Goal: Task Accomplishment & Management: Manage account settings

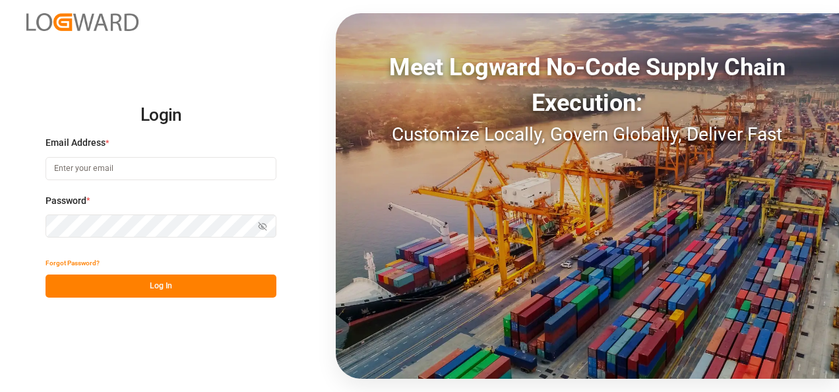
click at [162, 177] on input at bounding box center [160, 168] width 231 height 23
type input "[PERSON_NAME][EMAIL_ADDRESS][PERSON_NAME][DOMAIN_NAME]"
click at [174, 275] on button "Log In" at bounding box center [160, 285] width 231 height 23
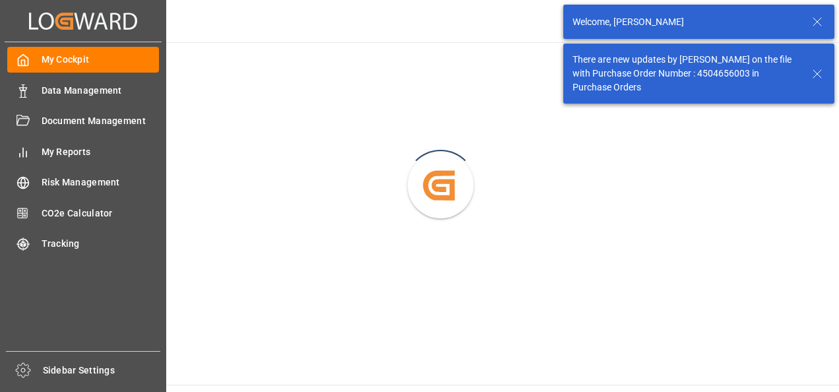
click at [45, 91] on span "Data Management" at bounding box center [101, 91] width 118 height 14
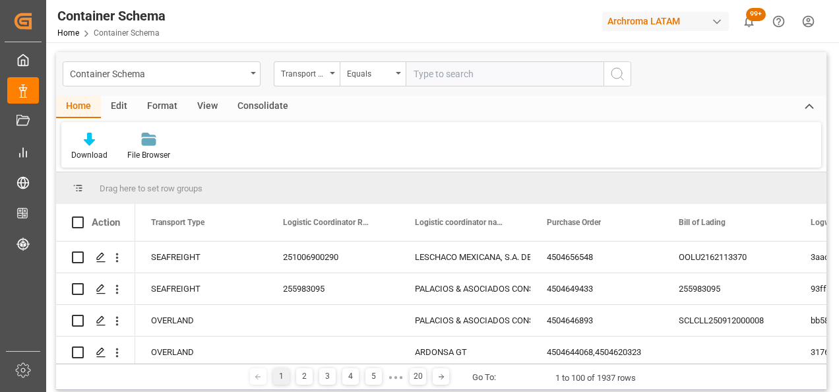
click at [331, 75] on div "Transport Type" at bounding box center [307, 73] width 66 height 25
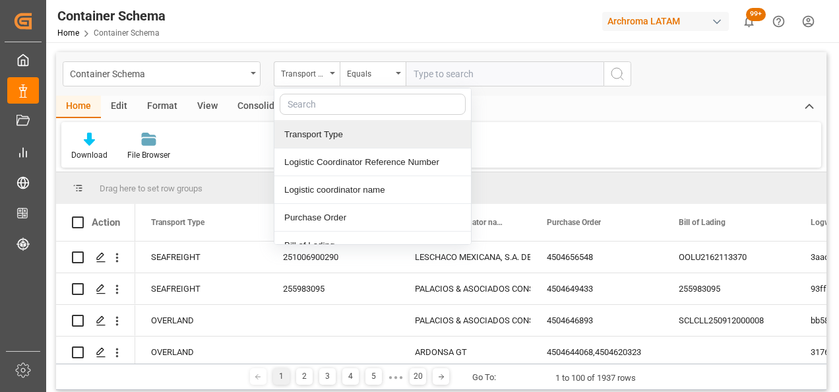
click at [251, 75] on div "Container Schema" at bounding box center [162, 73] width 198 height 25
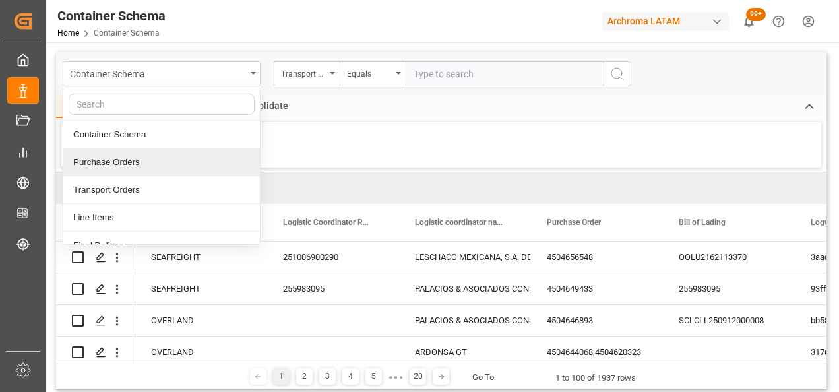
click at [136, 162] on div "Purchase Orders" at bounding box center [161, 162] width 197 height 28
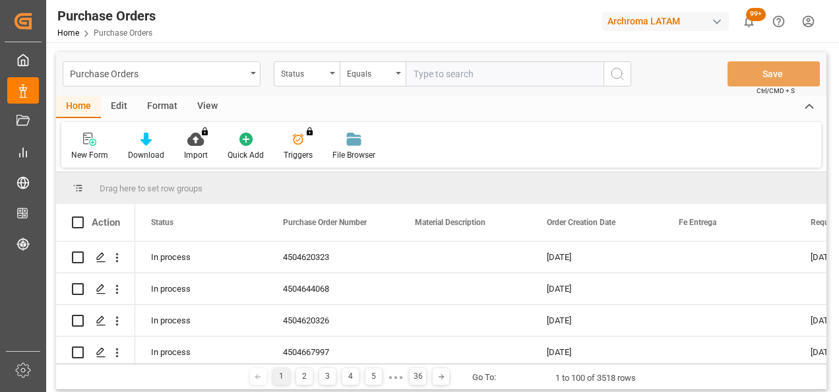
click at [332, 75] on div "Status" at bounding box center [307, 73] width 66 height 25
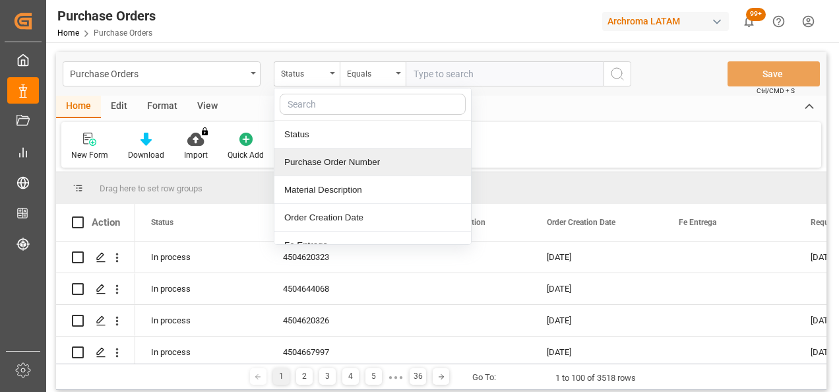
click at [338, 164] on div "Purchase Order Number" at bounding box center [372, 162] width 197 height 28
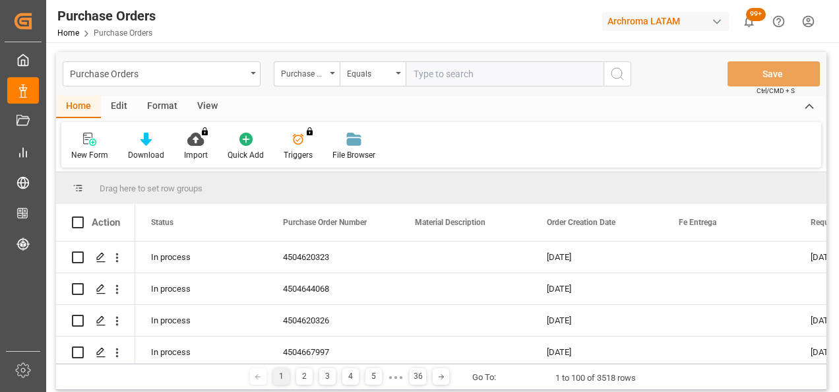
click at [442, 70] on input "text" at bounding box center [505, 73] width 198 height 25
paste input "4504642846"
type input "4504642846"
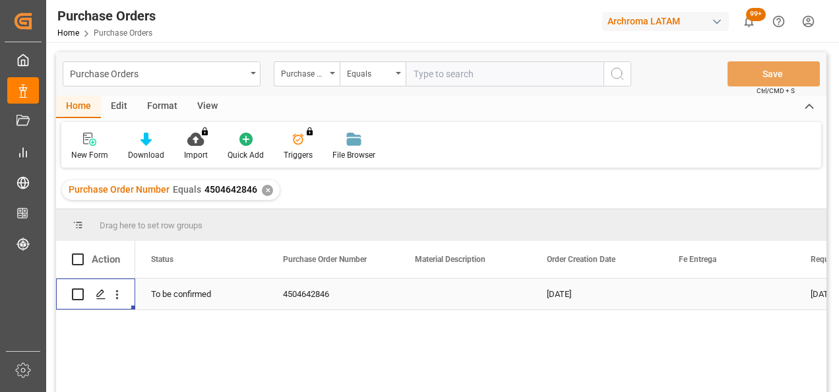
click at [105, 295] on icon "Press SPACE to select this row." at bounding box center [101, 294] width 11 height 11
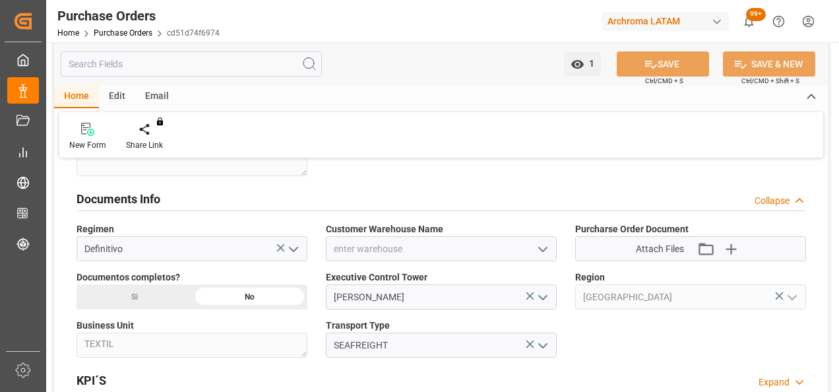
scroll to position [923, 0]
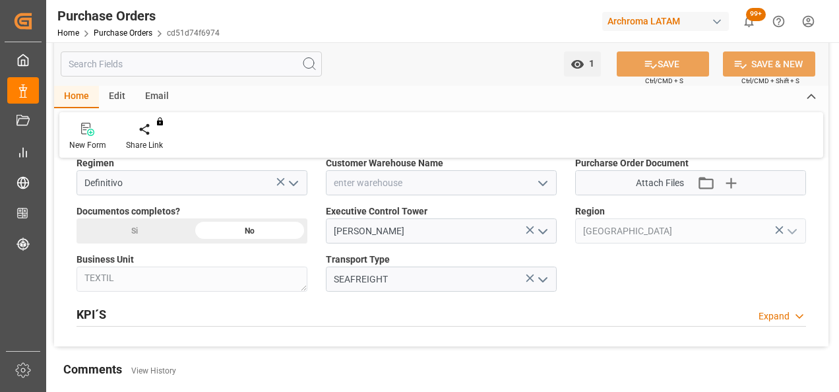
click at [542, 175] on icon "open menu" at bounding box center [543, 183] width 16 height 16
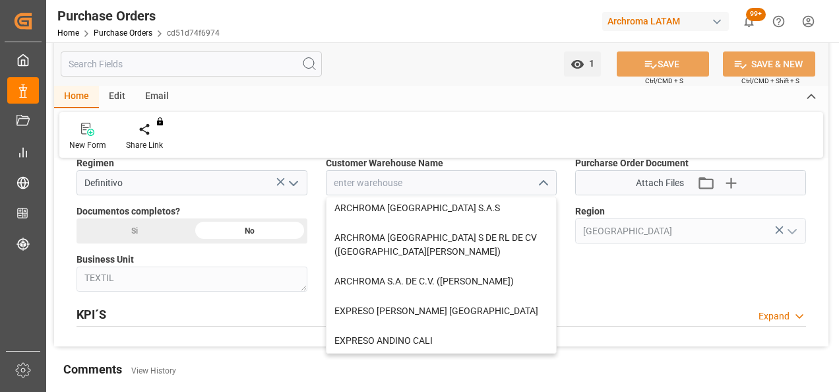
scroll to position [132, 0]
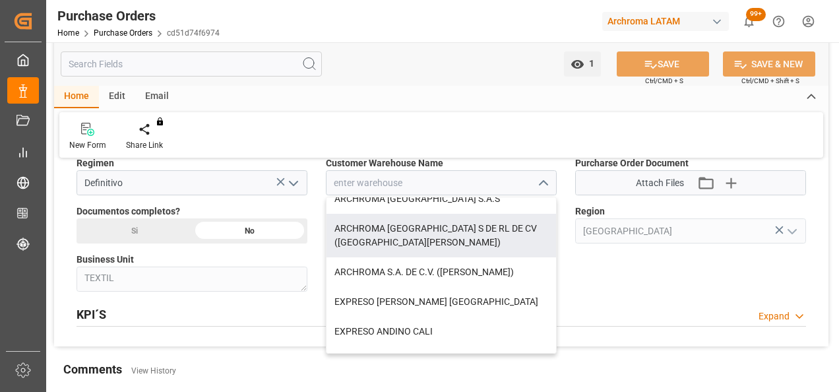
click at [495, 228] on div "ARCHROMA [GEOGRAPHIC_DATA] S DE RL DE CV ([GEOGRAPHIC_DATA][PERSON_NAME])" at bounding box center [440, 236] width 229 height 44
type input "ARCHROMA [GEOGRAPHIC_DATA] S DE RL DE CV ([GEOGRAPHIC_DATA][PERSON_NAME])"
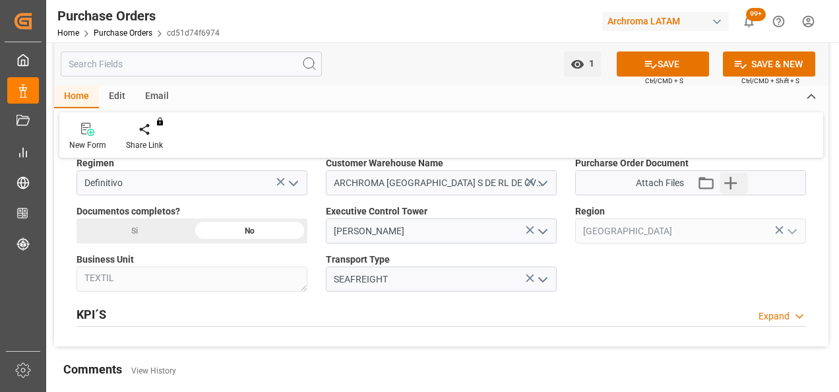
click at [736, 179] on icon "button" at bounding box center [730, 183] width 13 height 13
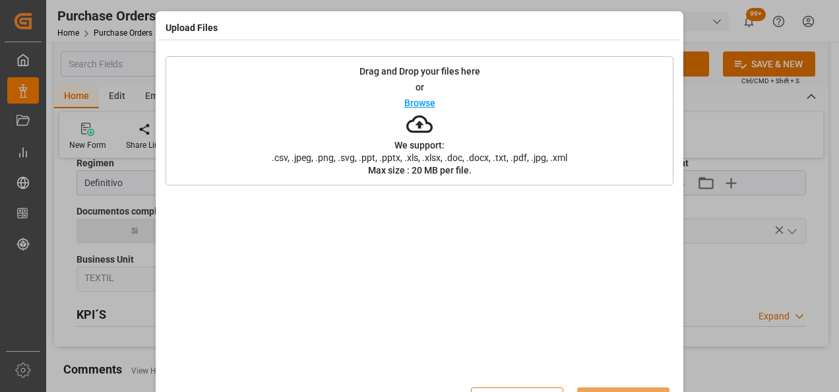
click at [303, 92] on div "Drag and Drop your files here or Browse We support: .csv, .jpeg, .png, .svg, .p…" at bounding box center [420, 120] width 508 height 129
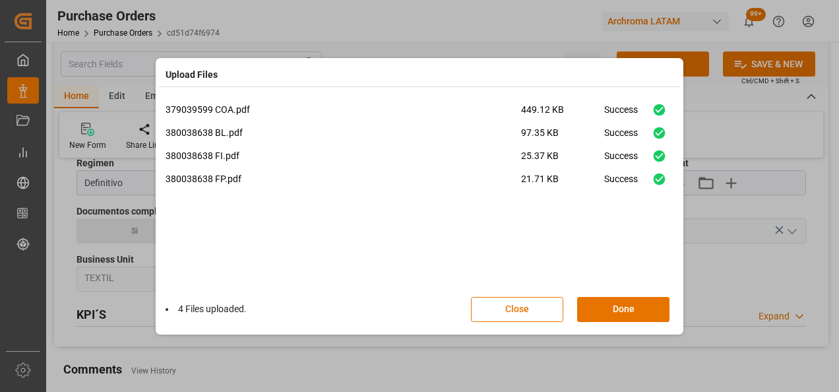
click at [626, 313] on button "Done" at bounding box center [623, 309] width 92 height 25
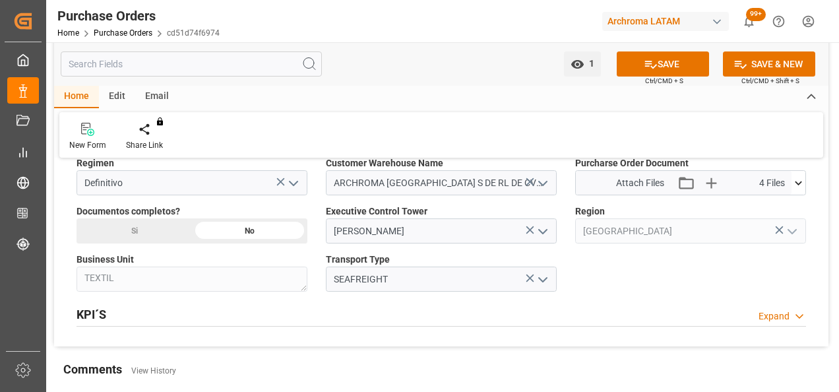
click at [177, 230] on div "Si" at bounding box center [133, 230] width 115 height 25
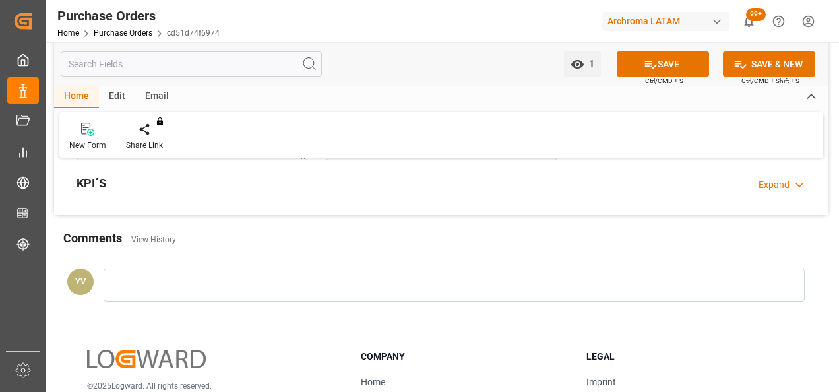
scroll to position [1055, 0]
click at [220, 295] on div at bounding box center [454, 284] width 701 height 33
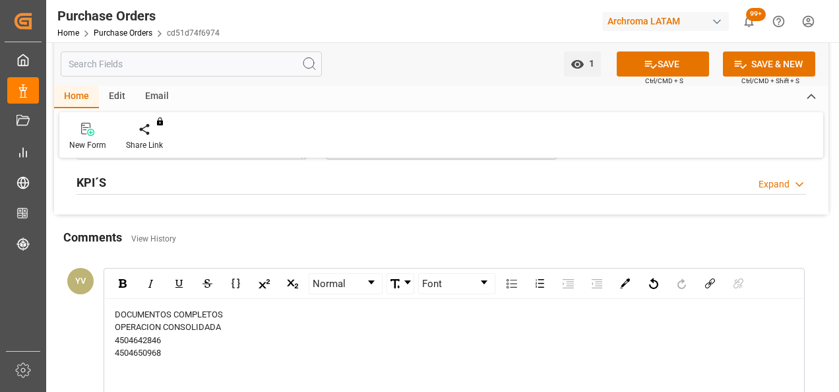
click at [167, 349] on div "4504650968" at bounding box center [454, 352] width 679 height 13
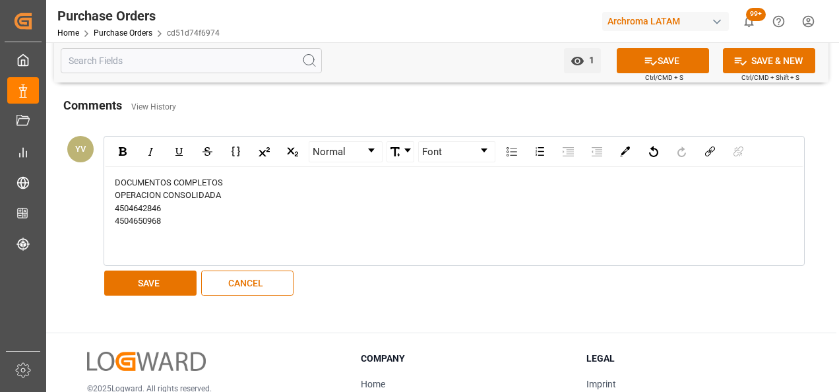
click at [154, 288] on button "SAVE" at bounding box center [150, 282] width 92 height 25
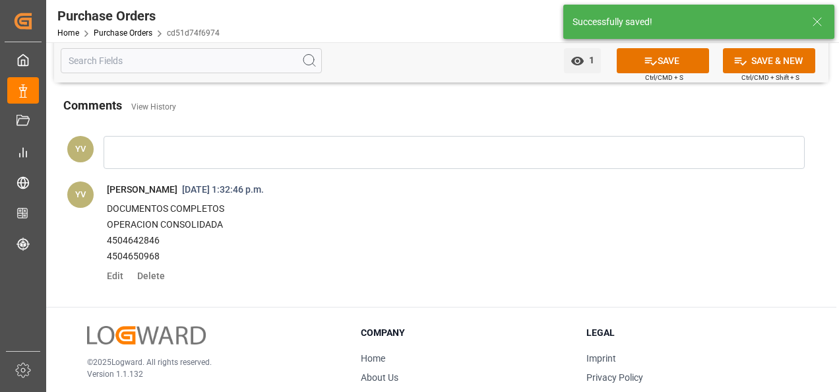
click at [584, 59] on span "1" at bounding box center [589, 60] width 10 height 11
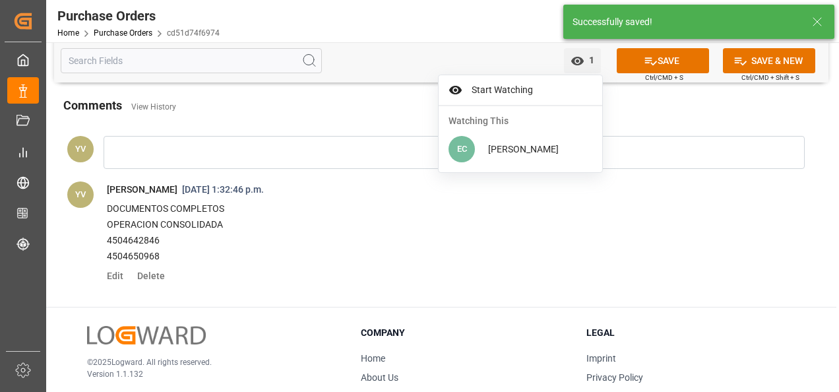
click at [505, 92] on span "Start Watching" at bounding box center [529, 90] width 125 height 14
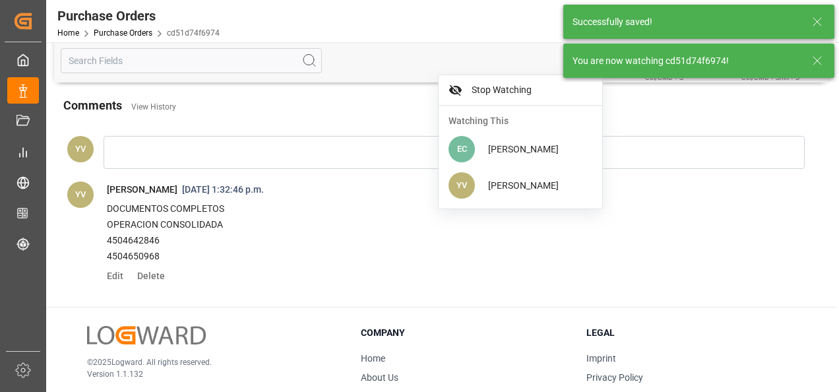
click at [814, 59] on icon at bounding box center [817, 61] width 16 height 16
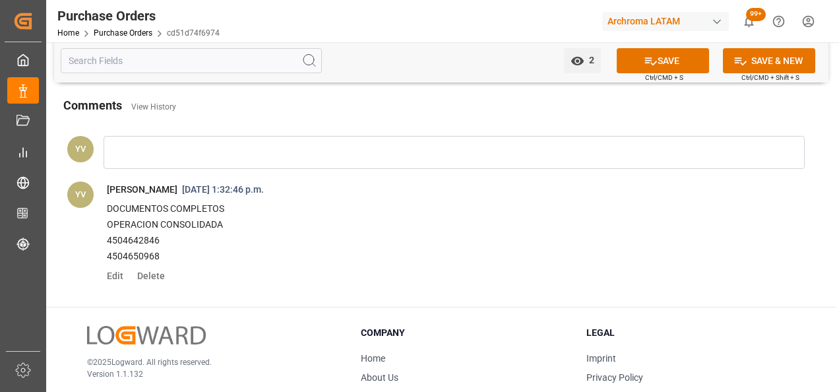
click at [659, 57] on button "SAVE" at bounding box center [663, 60] width 92 height 25
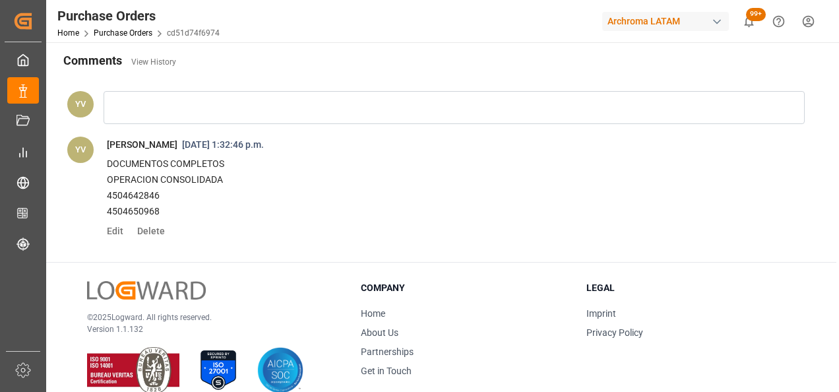
scroll to position [1253, 0]
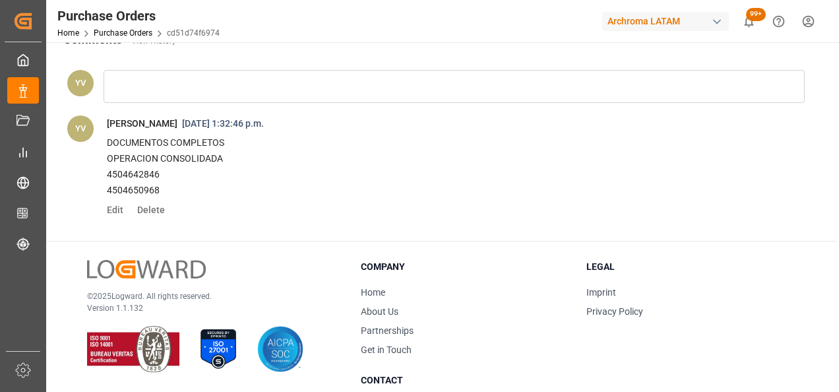
click at [144, 208] on span "Delete" at bounding box center [149, 209] width 32 height 11
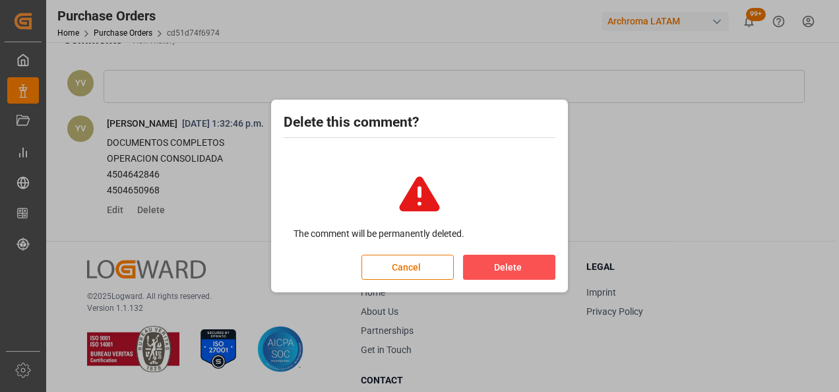
click at [505, 276] on button "Delete" at bounding box center [509, 267] width 92 height 25
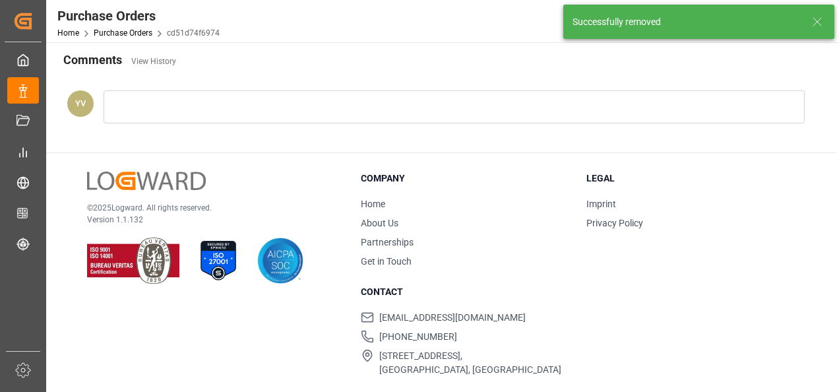
scroll to position [903, 0]
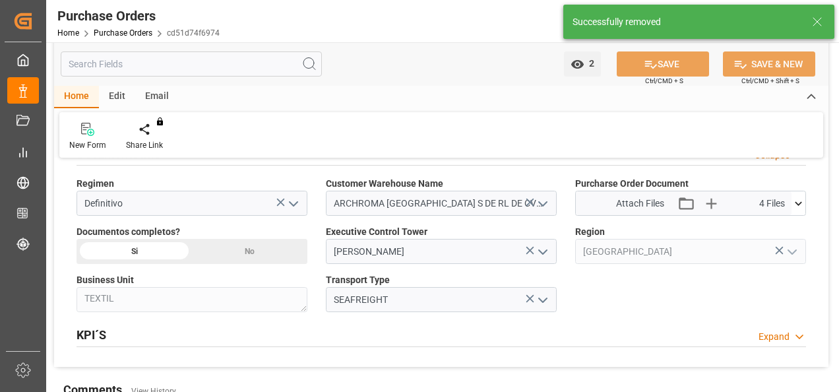
click at [528, 199] on icon at bounding box center [530, 202] width 14 height 14
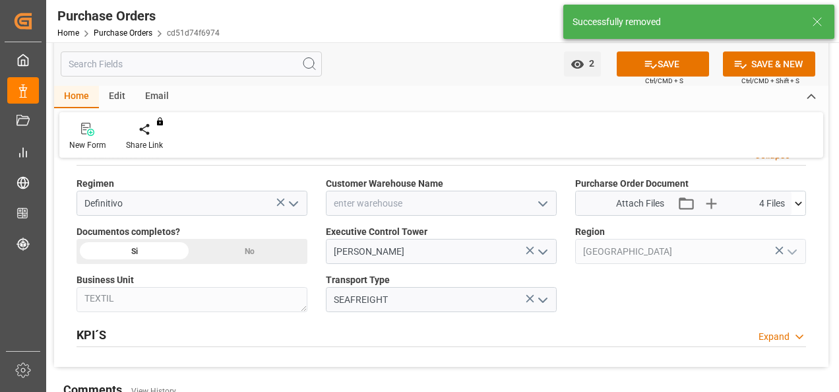
click at [797, 201] on icon at bounding box center [798, 203] width 7 height 4
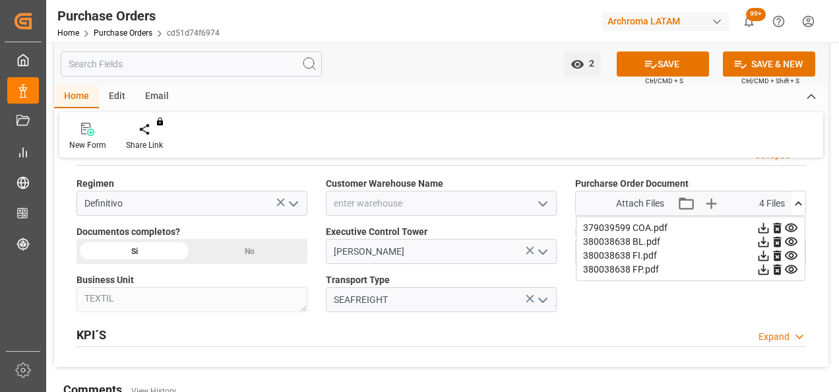
click at [776, 224] on icon at bounding box center [777, 228] width 8 height 11
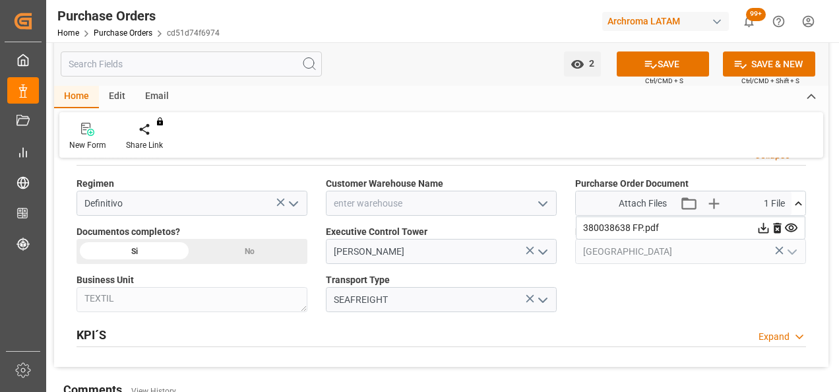
click at [776, 224] on icon at bounding box center [777, 228] width 8 height 11
click at [272, 244] on div "No" at bounding box center [249, 251] width 115 height 25
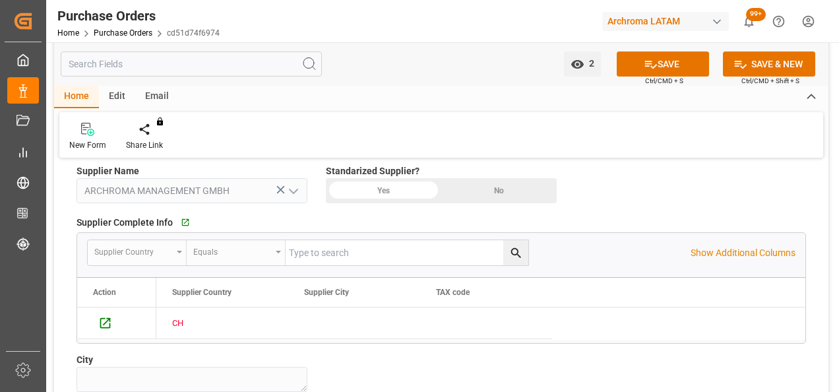
scroll to position [639, 0]
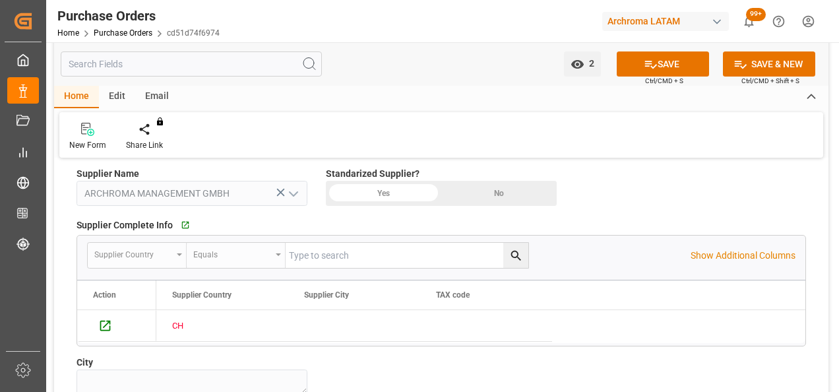
click at [669, 72] on button "SAVE" at bounding box center [663, 63] width 92 height 25
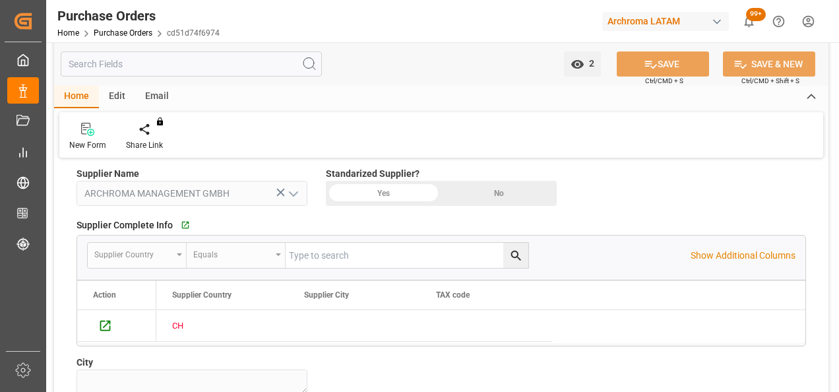
click at [135, 38] on link "Purchase Orders" at bounding box center [123, 32] width 59 height 9
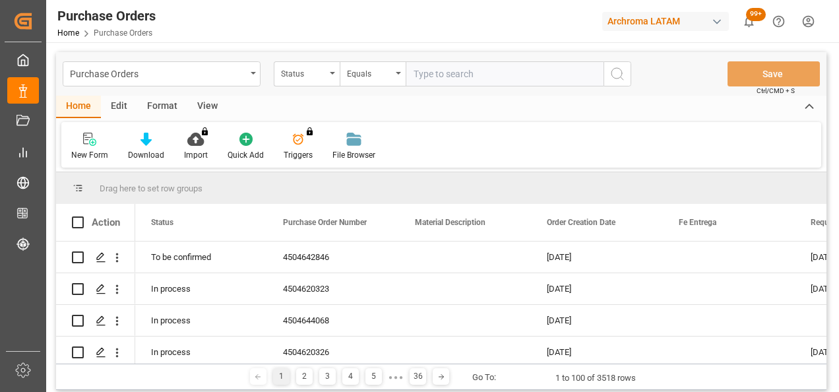
click at [313, 75] on div "Status" at bounding box center [303, 72] width 45 height 15
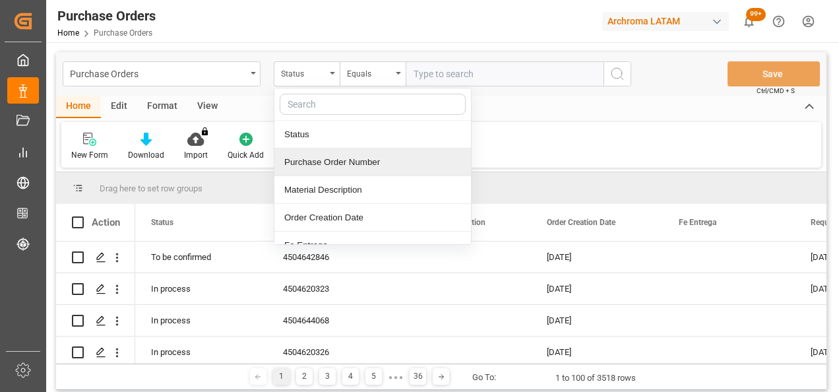
click at [324, 152] on div "Purchase Order Number" at bounding box center [372, 162] width 197 height 28
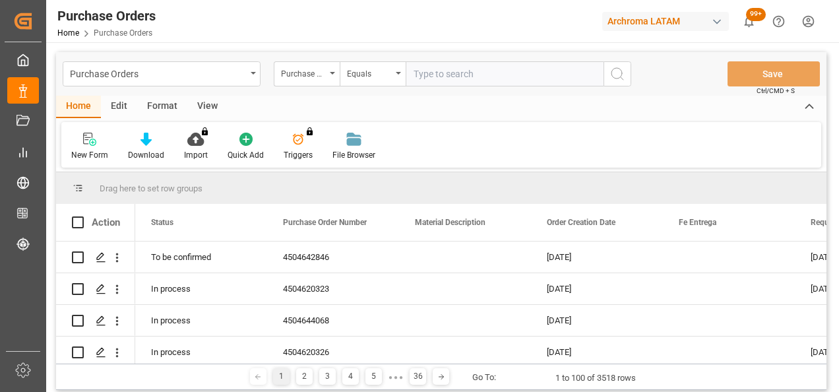
click at [497, 78] on input "text" at bounding box center [505, 73] width 198 height 25
paste input "4504642849"
type input "4504642849"
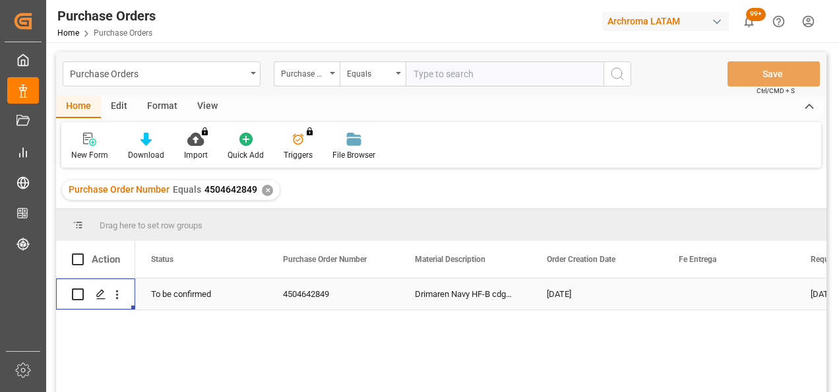
click at [98, 299] on line "Press SPACE to select this row." at bounding box center [101, 299] width 8 height 0
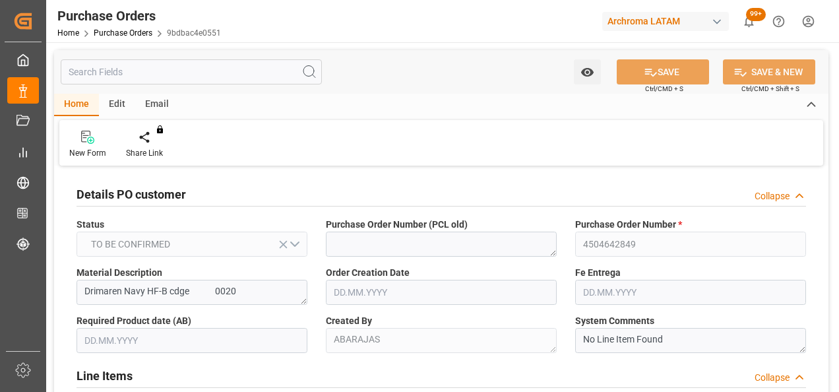
type input "[DATE]"
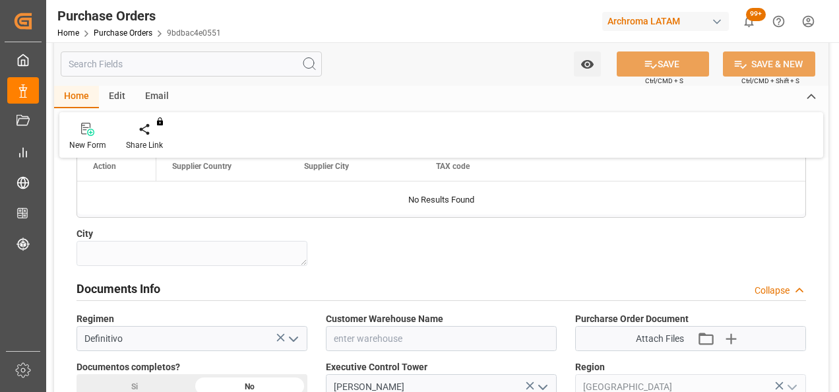
scroll to position [923, 0]
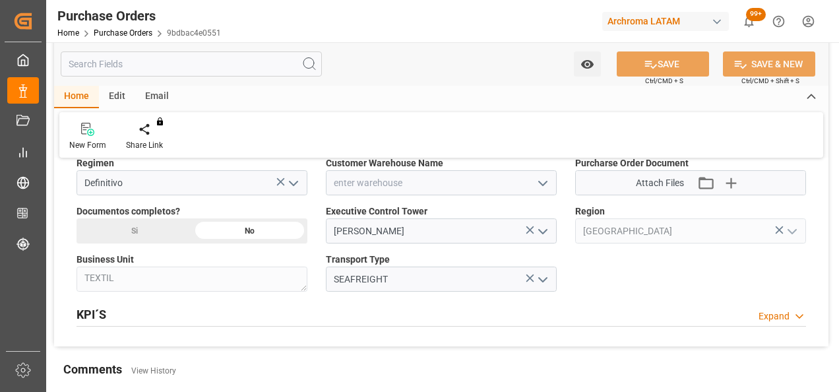
click at [548, 180] on icon "open menu" at bounding box center [543, 183] width 16 height 16
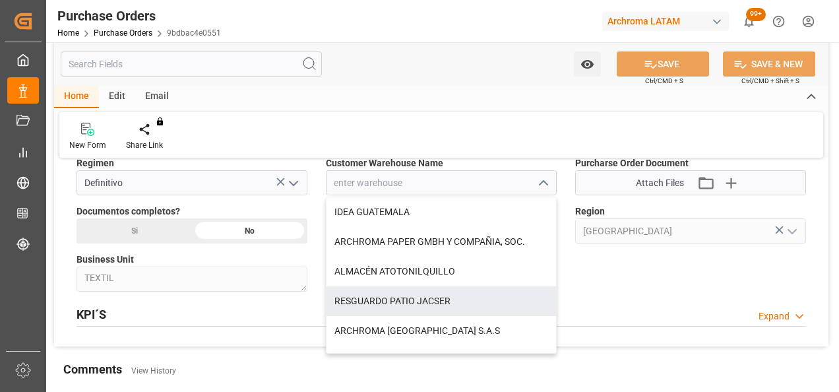
scroll to position [132, 0]
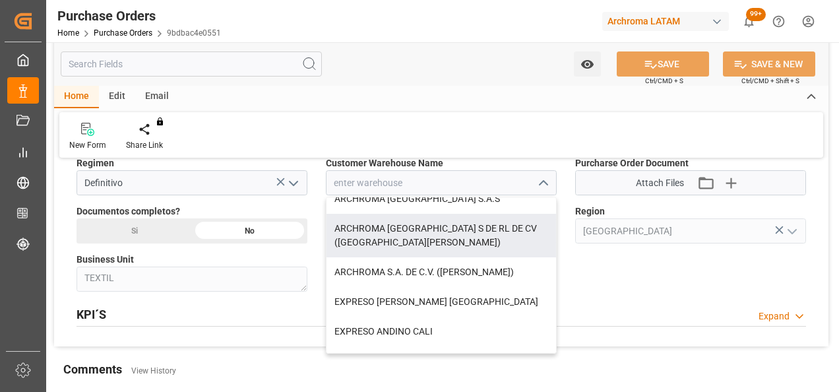
click at [477, 226] on div "ARCHROMA [GEOGRAPHIC_DATA] S DE RL DE CV ([GEOGRAPHIC_DATA][PERSON_NAME])" at bounding box center [440, 236] width 229 height 44
type input "ARCHROMA [GEOGRAPHIC_DATA] S DE RL DE CV ([GEOGRAPHIC_DATA][PERSON_NAME])"
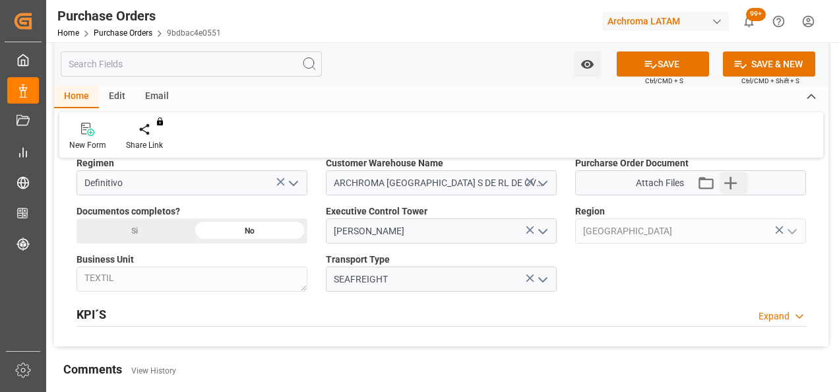
click at [727, 182] on icon "button" at bounding box center [730, 182] width 21 height 21
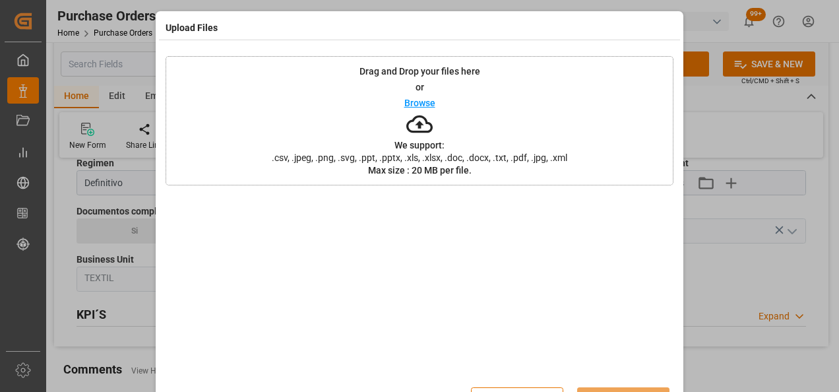
click at [299, 111] on div "Drag and Drop your files here or Browse We support: .csv, .jpeg, .png, .svg, .p…" at bounding box center [420, 120] width 508 height 129
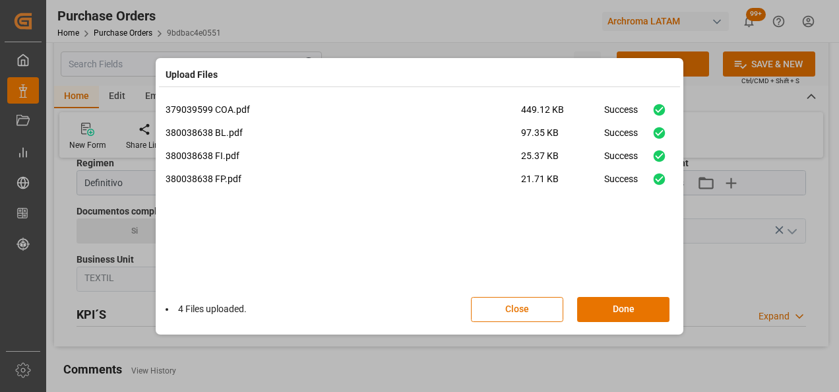
drag, startPoint x: 605, startPoint y: 311, endPoint x: 624, endPoint y: 310, distance: 19.2
click at [605, 311] on button "Done" at bounding box center [623, 309] width 92 height 25
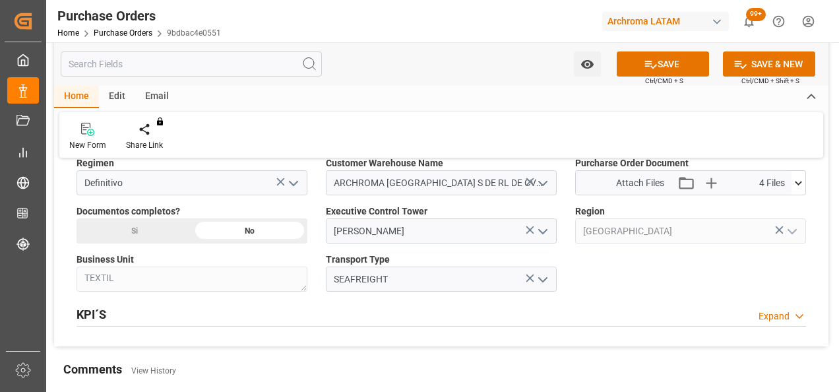
click at [168, 232] on div "Si" at bounding box center [133, 230] width 115 height 25
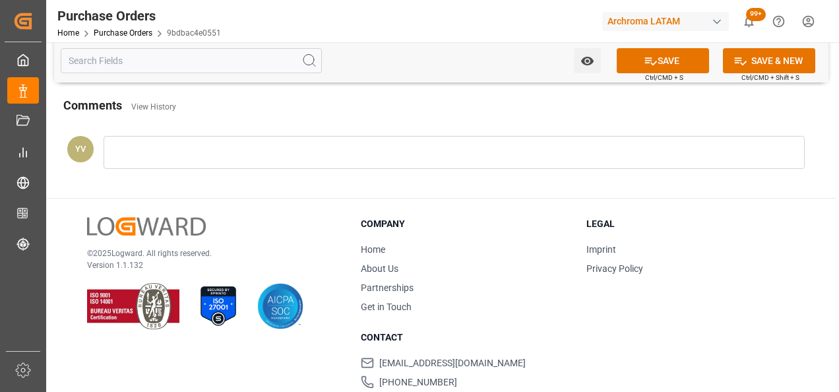
click at [207, 150] on div at bounding box center [454, 152] width 701 height 33
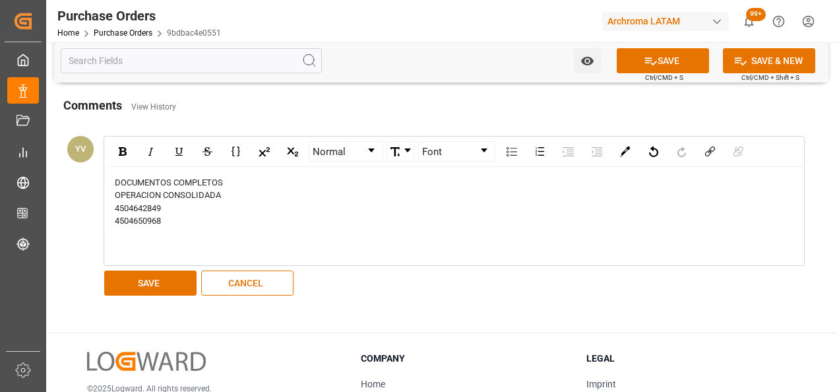
click at [193, 275] on button "SAVE" at bounding box center [150, 282] width 92 height 25
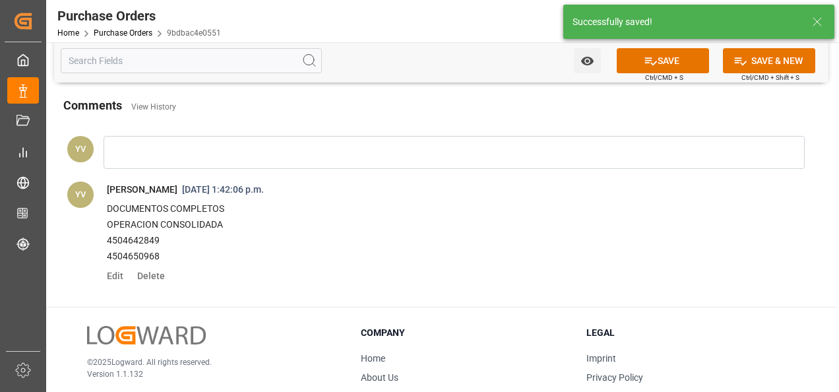
click at [597, 53] on button "Watch Option" at bounding box center [587, 60] width 27 height 25
click at [537, 99] on div "Start Watching" at bounding box center [523, 90] width 158 height 30
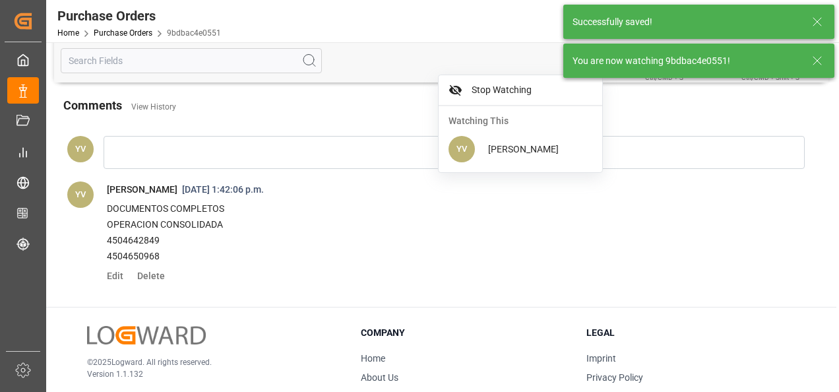
click at [816, 61] on line at bounding box center [817, 61] width 8 height 8
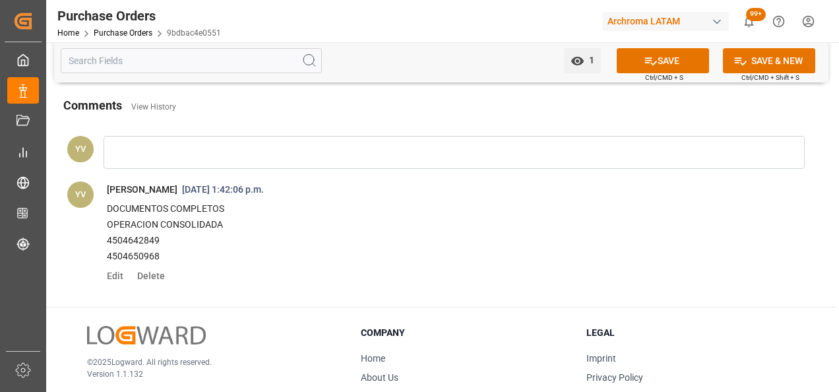
click at [685, 63] on button "SAVE" at bounding box center [663, 60] width 92 height 25
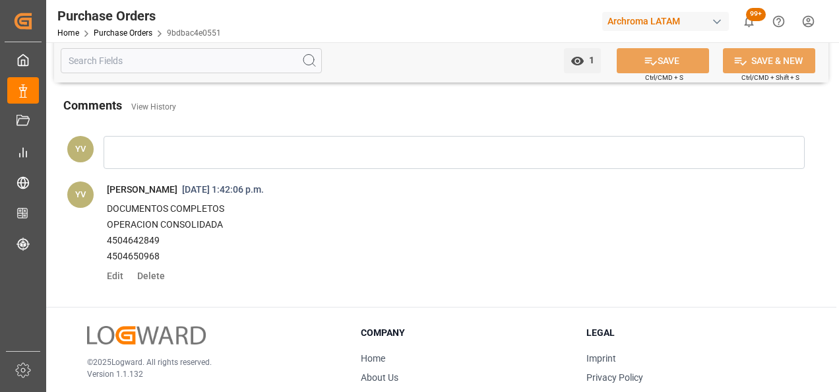
click at [133, 34] on link "Purchase Orders" at bounding box center [123, 32] width 59 height 9
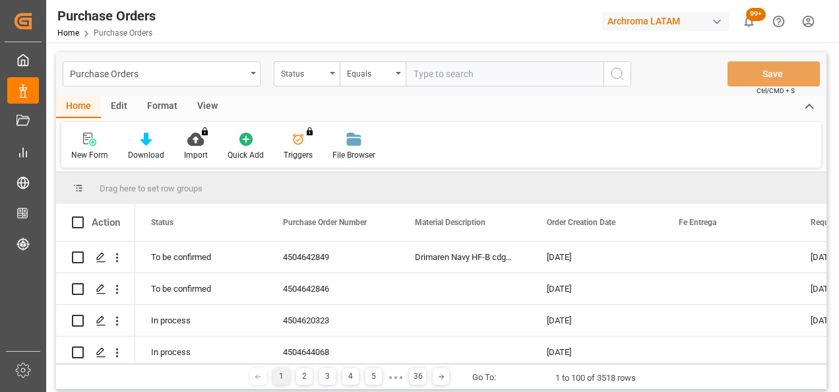
click at [324, 69] on div "Status" at bounding box center [303, 72] width 45 height 15
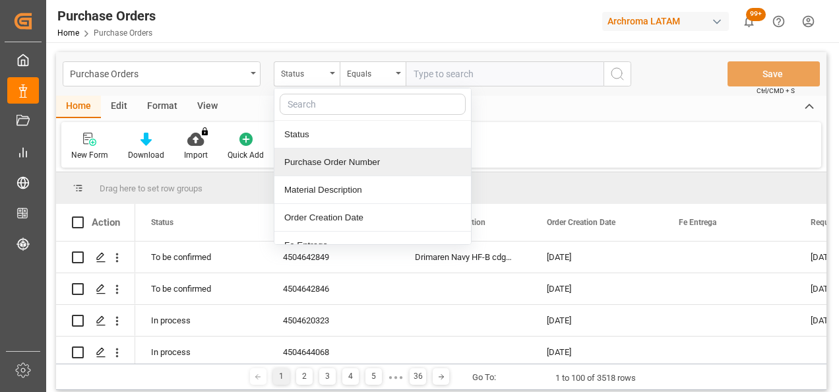
click at [353, 164] on div "Purchase Order Number" at bounding box center [372, 162] width 197 height 28
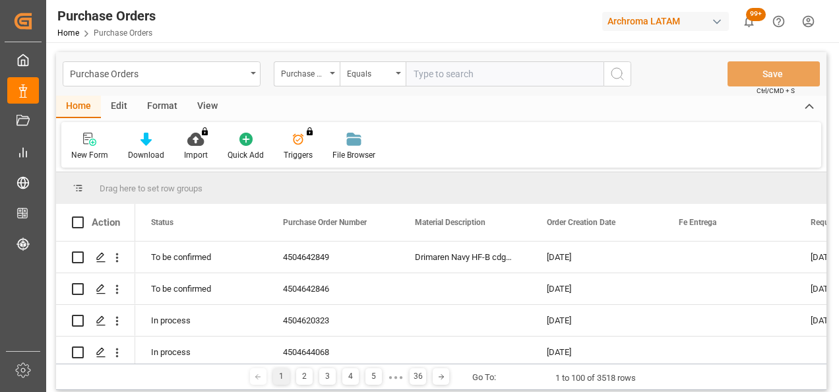
click at [443, 69] on input "text" at bounding box center [505, 73] width 198 height 25
paste input "4504650971"
type input "4504650971"
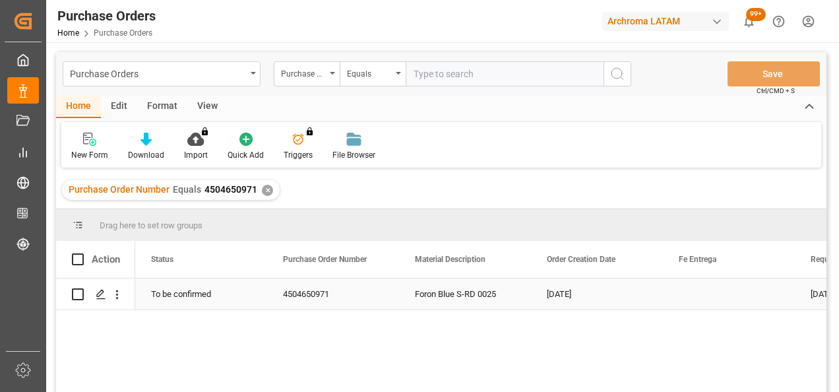
click at [98, 299] on line "Press SPACE to select this row." at bounding box center [101, 299] width 8 height 0
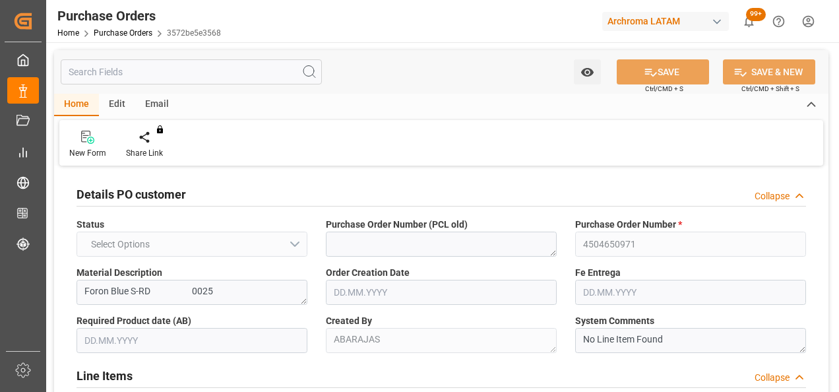
type input "1"
type input "[DATE]"
